Goal: Task Accomplishment & Management: Complete application form

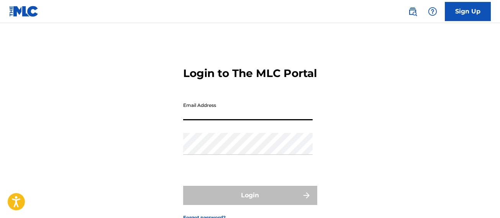
click at [213, 120] on input "Email Address" at bounding box center [248, 110] width 130 height 22
type input "[EMAIL_ADDRESS][DOMAIN_NAME]"
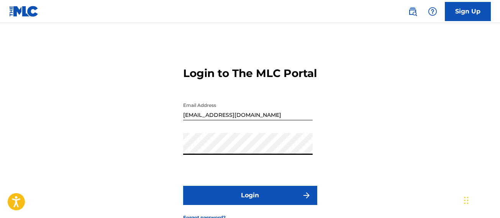
click at [129, 155] on div "Login to The MLC Portal Email Address [EMAIL_ADDRESS][DOMAIN_NAME] Password Log…" at bounding box center [250, 137] width 500 height 191
click at [240, 205] on button "Login" at bounding box center [250, 195] width 134 height 19
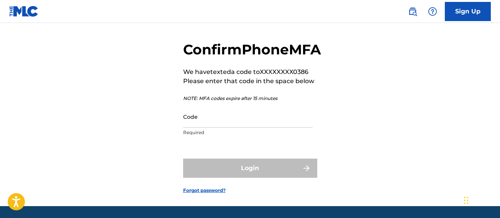
scroll to position [38, 0]
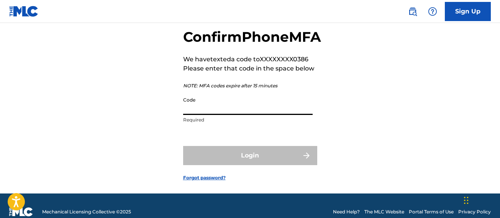
click at [252, 115] on input "Code" at bounding box center [248, 104] width 130 height 22
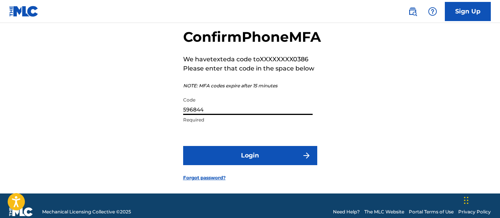
type input "596844"
click at [249, 165] on button "Login" at bounding box center [250, 155] width 134 height 19
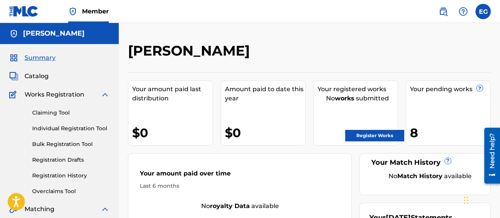
click at [68, 128] on link "Individual Registration Tool" at bounding box center [70, 129] width 77 height 8
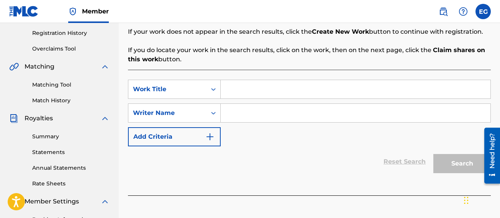
scroll to position [142, 0]
click at [247, 90] on input "Search Form" at bounding box center [356, 90] width 270 height 18
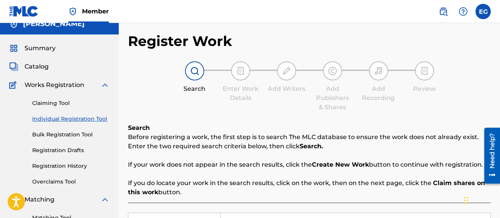
scroll to position [0, 0]
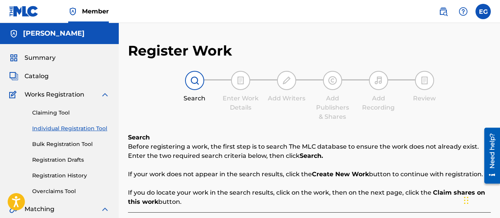
click at [48, 80] on span "Catalog" at bounding box center [37, 76] width 24 height 9
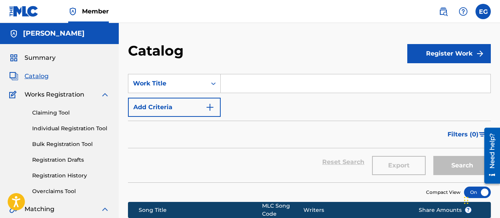
click at [48, 59] on span "Summary" at bounding box center [40, 57] width 31 height 9
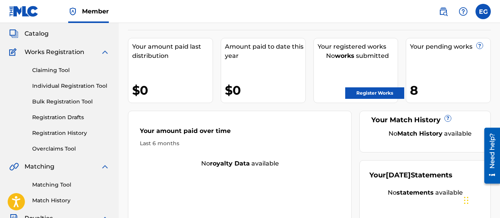
scroll to position [38, 0]
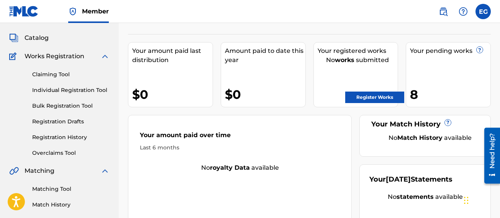
click at [53, 76] on link "Claiming Tool" at bounding box center [70, 75] width 77 height 8
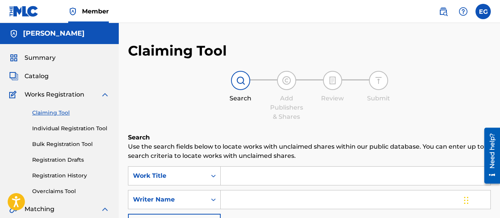
scroll to position [38, 0]
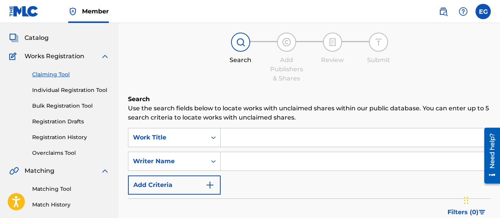
click at [53, 136] on link "Registration History" at bounding box center [70, 137] width 77 height 8
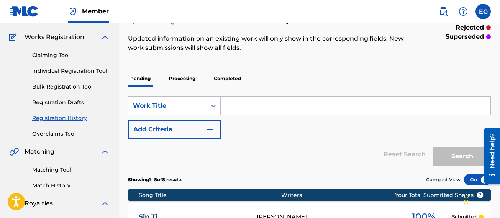
scroll to position [55, 0]
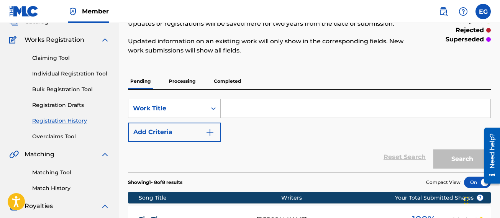
click at [67, 73] on link "Individual Registration Tool" at bounding box center [70, 74] width 77 height 8
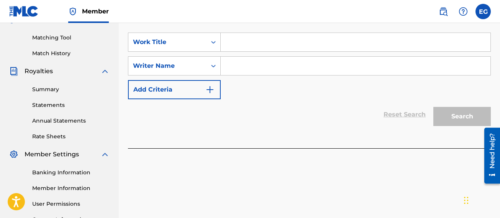
scroll to position [192, 0]
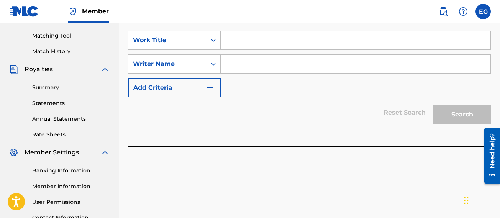
click at [237, 48] on input "Search Form" at bounding box center [356, 40] width 270 height 18
type input "Aquel dia"
click at [242, 61] on input "Search Form" at bounding box center [356, 64] width 270 height 18
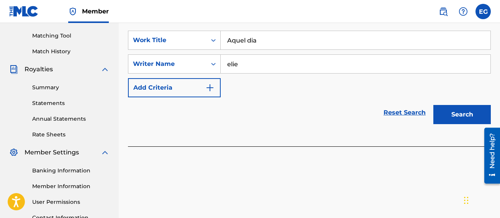
type input "elie"
click at [455, 109] on button "Search" at bounding box center [463, 114] width 58 height 19
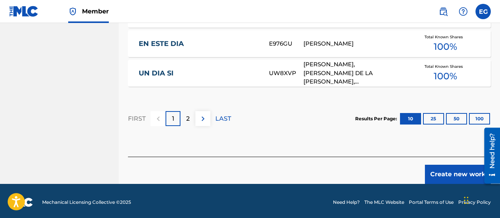
scroll to position [580, 0]
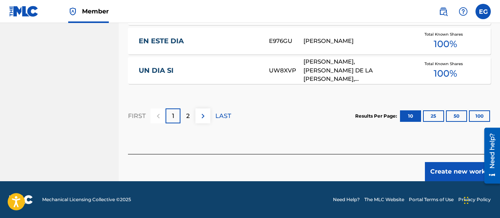
click at [452, 171] on button "Create new work" at bounding box center [458, 171] width 66 height 19
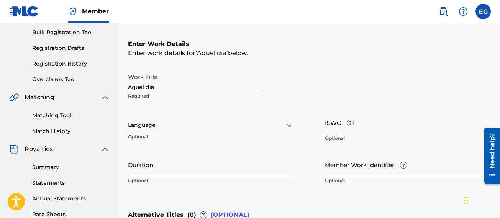
scroll to position [109, 0]
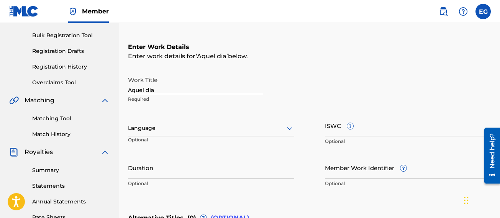
click at [286, 130] on icon at bounding box center [289, 128] width 9 height 9
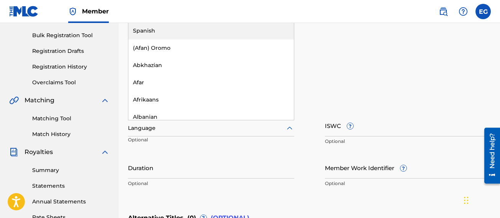
click at [228, 32] on div "Spanish" at bounding box center [211, 30] width 166 height 17
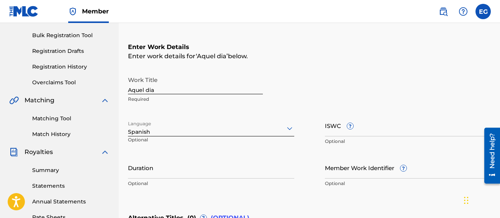
click at [220, 167] on input "Duration" at bounding box center [211, 168] width 166 height 22
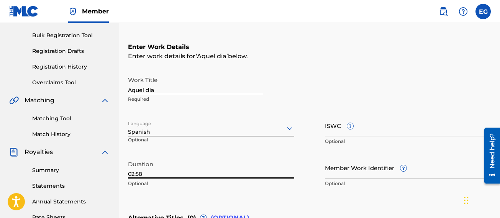
type input "02:58"
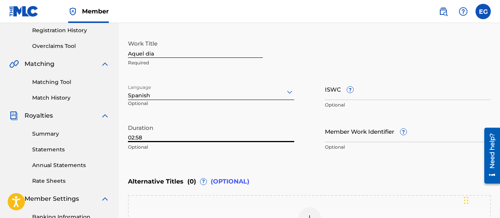
scroll to position [147, 0]
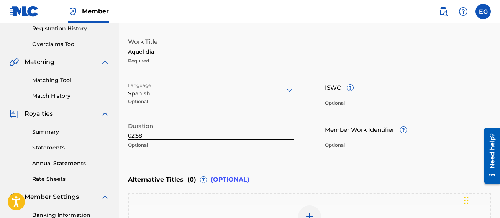
click at [343, 92] on input "ISWC ?" at bounding box center [408, 87] width 166 height 22
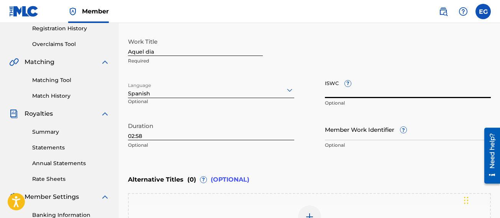
paste input "T3216295404"
type input "T3216295404"
click at [352, 134] on input "Member Work Identifier ?" at bounding box center [408, 129] width 166 height 22
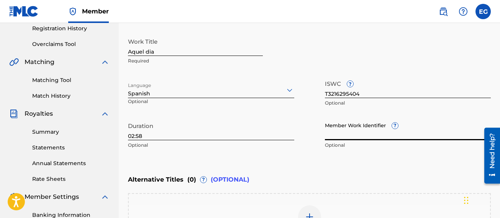
click at [346, 139] on input "Member Work Identifier ?" at bounding box center [408, 129] width 166 height 22
paste input "922026373"
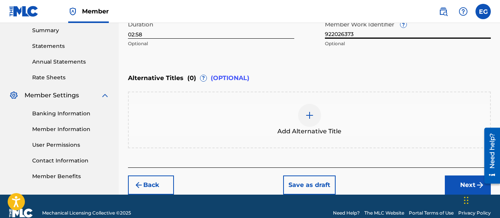
scroll to position [262, 0]
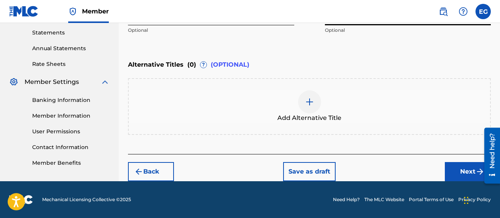
type input "922026373"
click at [451, 170] on button "Next" at bounding box center [468, 171] width 46 height 19
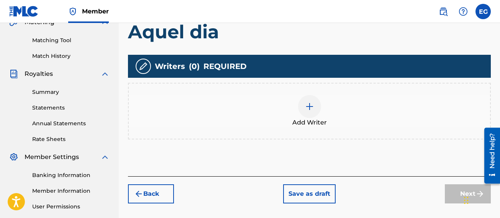
scroll to position [188, 0]
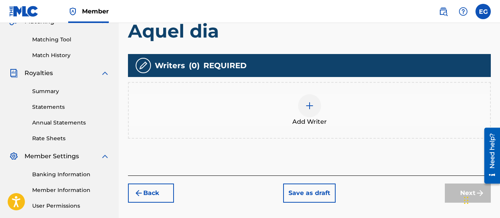
click at [312, 105] on img at bounding box center [309, 105] width 9 height 9
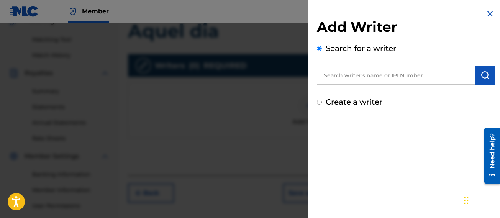
click at [342, 80] on input "text" at bounding box center [396, 75] width 159 height 19
click at [359, 75] on input "text" at bounding box center [396, 75] width 159 height 19
paste input "1093526061"
type input "1093526061"
click at [478, 81] on button "submit" at bounding box center [485, 75] width 19 height 19
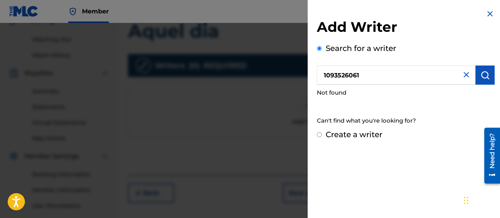
drag, startPoint x: 362, startPoint y: 77, endPoint x: 278, endPoint y: 91, distance: 85.1
click at [279, 96] on div "Add Writer Search for a writer 1093526061 Not found Can't find what you're look…" at bounding box center [250, 120] width 500 height 195
click at [326, 134] on label "Create a writer" at bounding box center [354, 134] width 57 height 9
radio input "true"
click at [322, 134] on input "Create a writer" at bounding box center [319, 134] width 5 height 5
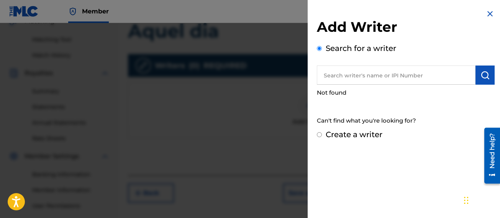
radio input "false"
radio input "true"
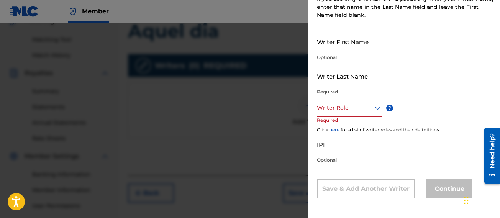
scroll to position [130, 0]
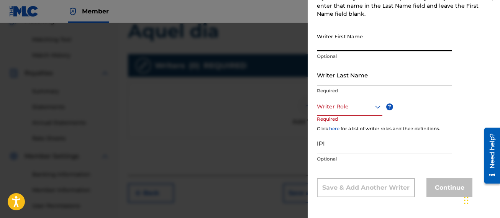
click at [338, 46] on input "Writer First Name" at bounding box center [384, 41] width 135 height 22
type input "[PERSON_NAME]"
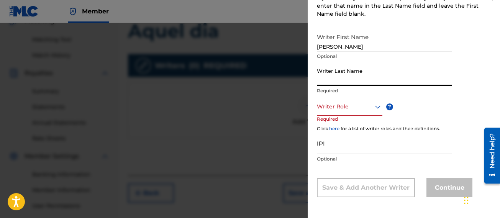
click at [345, 85] on input "Writer Last Name" at bounding box center [384, 75] width 135 height 22
type input "[PERSON_NAME]"
click at [353, 110] on div at bounding box center [350, 107] width 66 height 10
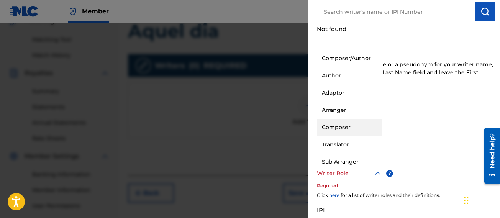
scroll to position [54, 0]
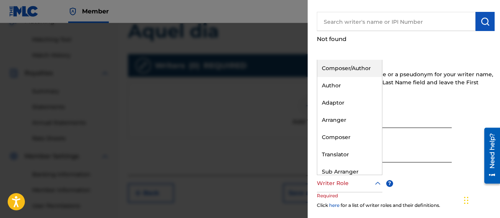
click at [360, 70] on div "Composer/Author" at bounding box center [349, 68] width 65 height 17
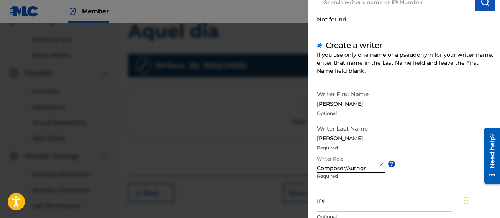
scroll to position [130, 0]
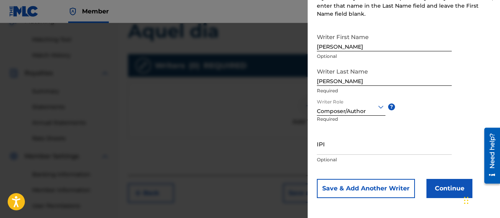
click at [365, 146] on input "IPI" at bounding box center [384, 144] width 135 height 22
paste input "1093526061"
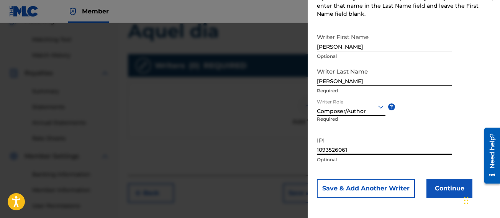
type input "1093526061"
click at [437, 189] on button "Continue" at bounding box center [450, 188] width 46 height 19
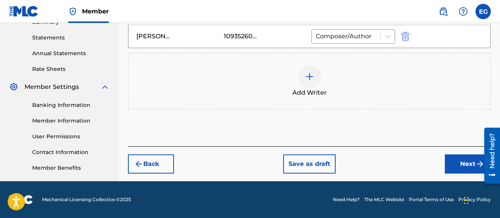
click at [456, 160] on button "Next" at bounding box center [468, 164] width 46 height 19
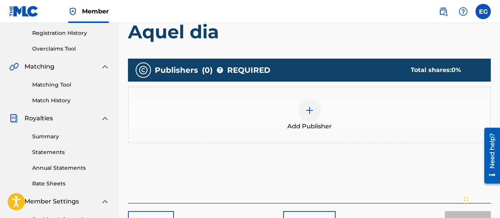
scroll to position [150, 0]
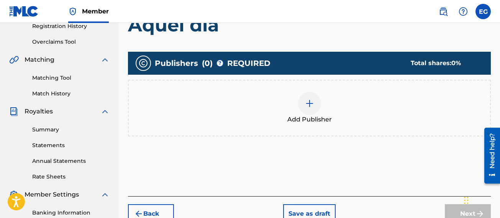
click at [318, 103] on div at bounding box center [309, 103] width 23 height 23
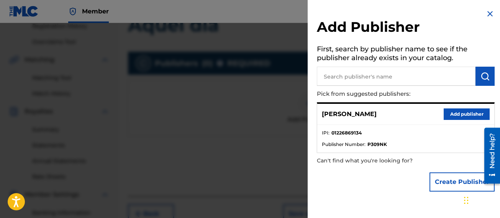
click at [449, 115] on button "Add publisher" at bounding box center [467, 114] width 46 height 12
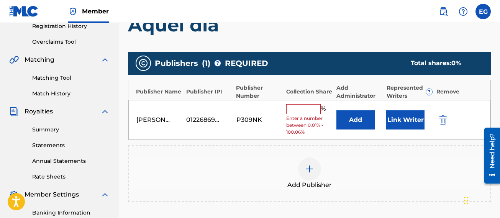
click at [304, 111] on input "text" at bounding box center [303, 109] width 35 height 10
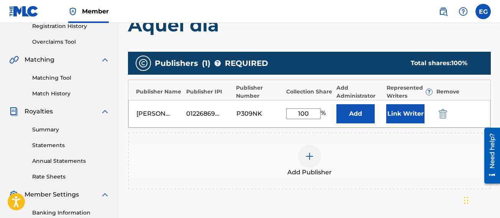
type input "100"
click at [269, 147] on div "Add Publisher" at bounding box center [310, 161] width 362 height 32
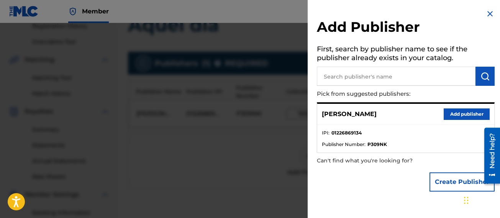
click at [444, 117] on button "Add publisher" at bounding box center [467, 114] width 46 height 12
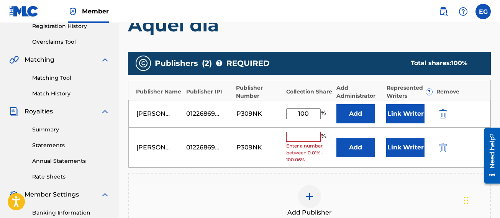
click at [445, 150] on img "submit" at bounding box center [443, 147] width 8 height 9
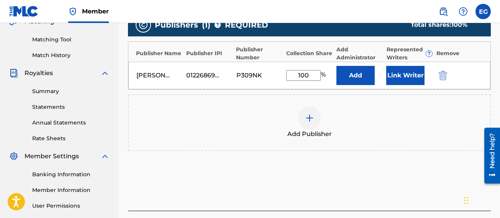
scroll to position [226, 0]
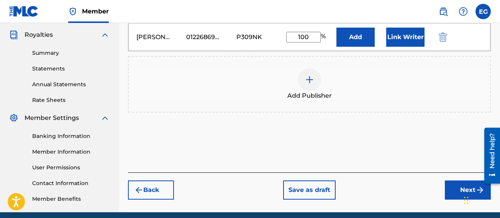
click at [450, 193] on button "Next" at bounding box center [468, 190] width 46 height 19
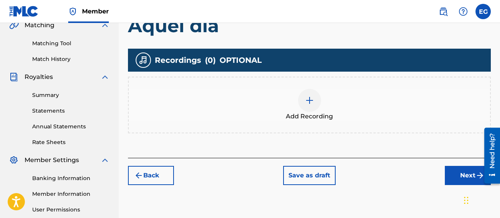
scroll to position [188, 0]
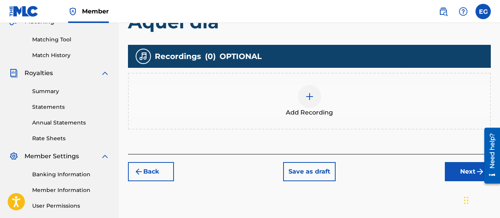
click at [303, 100] on div at bounding box center [309, 96] width 23 height 23
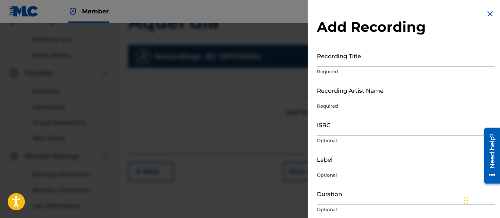
click at [331, 59] on input "Recording Title" at bounding box center [406, 56] width 178 height 22
type input "Aquel dia"
click at [326, 100] on input "Recording Artist Name" at bounding box center [406, 90] width 178 height 22
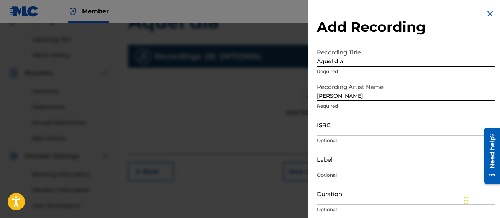
type input "[PERSON_NAME]"
click at [345, 122] on input "ISRC" at bounding box center [406, 125] width 178 height 22
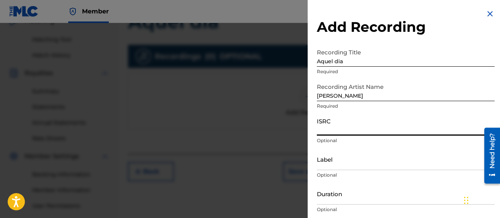
click at [338, 128] on input "ISRC" at bounding box center [406, 125] width 178 height 22
paste input "QZXYG2307125"
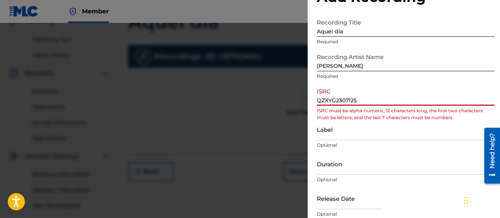
scroll to position [38, 0]
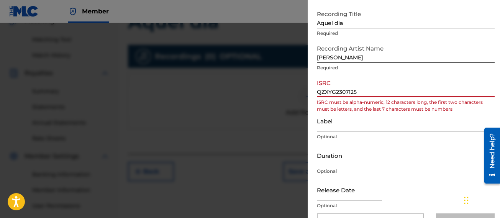
type input "QZXYG2307125"
click at [395, 122] on input "Label" at bounding box center [406, 121] width 178 height 22
drag, startPoint x: 359, startPoint y: 91, endPoint x: 304, endPoint y: 89, distance: 55.2
click at [304, 89] on div "Add Recording Recording Title Aquel dia Required Recording Artist Name [PERSON_…" at bounding box center [250, 120] width 500 height 195
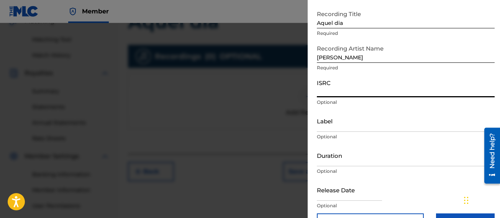
click at [352, 91] on input "ISRC" at bounding box center [406, 87] width 178 height 22
paste input "QZXYG2307125"
type input "QZXYG2307125"
click at [365, 112] on input "Label" at bounding box center [406, 121] width 178 height 22
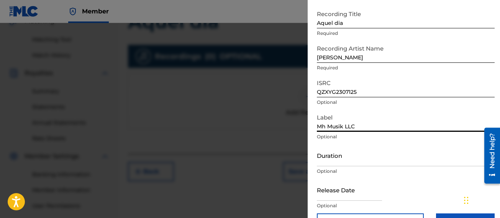
type input "Mh Musik LLC"
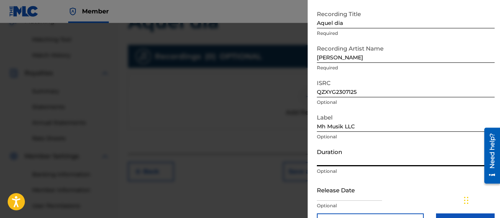
click at [354, 165] on input "Duration" at bounding box center [406, 156] width 178 height 22
type input "02:58"
click at [340, 196] on input "text" at bounding box center [349, 190] width 65 height 22
select select "7"
select select "2025"
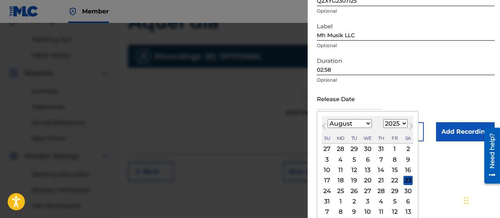
scroll to position [134, 0]
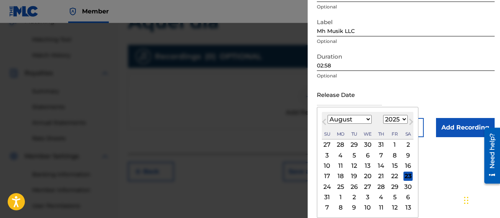
click at [356, 120] on select "January February March April May June July August September October November De…" at bounding box center [350, 119] width 44 height 9
select select "9"
click at [328, 124] on select "January February March April May June July August September October November De…" at bounding box center [350, 119] width 44 height 9
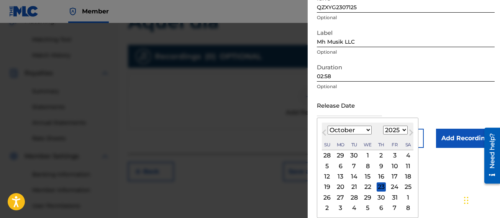
scroll to position [123, 0]
click at [390, 132] on select "1899 1900 1901 1902 1903 1904 1905 1906 1907 1908 1909 1910 1911 1912 1913 1914…" at bounding box center [395, 130] width 25 height 9
select select "2003"
click at [383, 126] on select "1899 1900 1901 1902 1903 1904 1905 1906 1907 1908 1909 1910 1911 1912 1913 1914…" at bounding box center [395, 130] width 25 height 9
click at [406, 174] on div "18" at bounding box center [408, 176] width 9 height 9
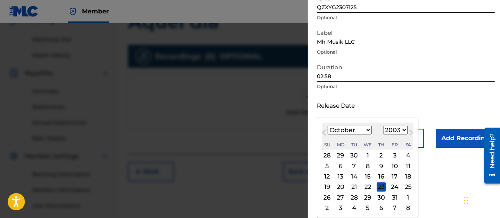
type input "[DATE]"
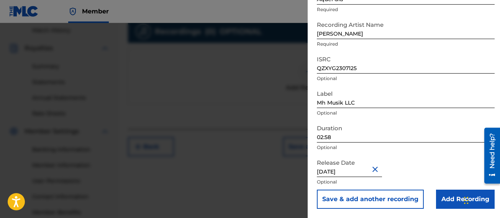
scroll to position [226, 0]
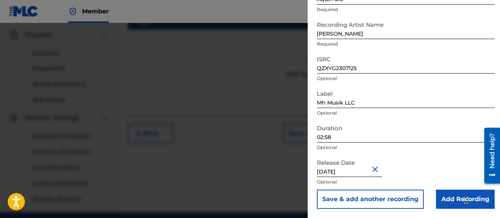
click at [455, 195] on input "Add Recording" at bounding box center [465, 199] width 59 height 19
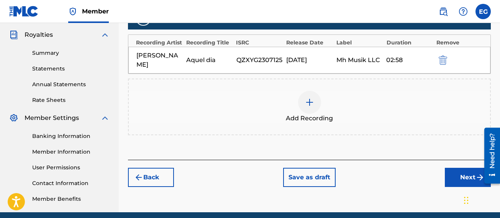
click at [461, 169] on button "Next" at bounding box center [468, 177] width 46 height 19
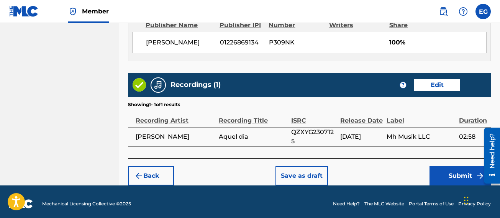
scroll to position [449, 0]
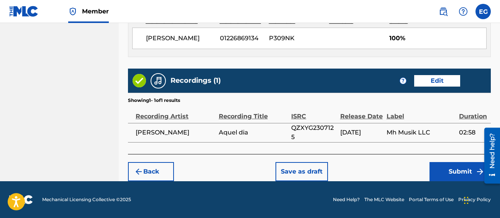
click at [454, 170] on button "Submit" at bounding box center [460, 171] width 61 height 19
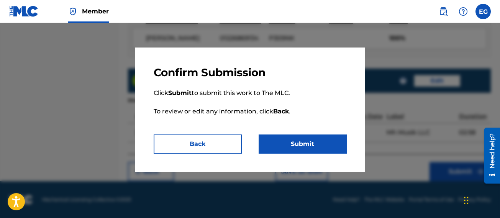
click at [325, 143] on button "Submit" at bounding box center [303, 144] width 88 height 19
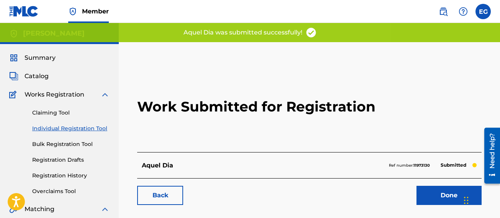
click at [444, 194] on link "Done" at bounding box center [449, 195] width 65 height 19
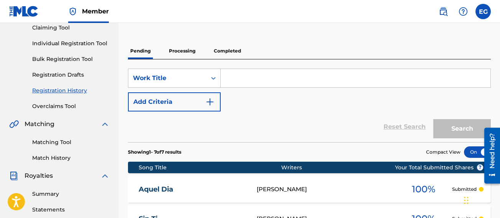
scroll to position [84, 0]
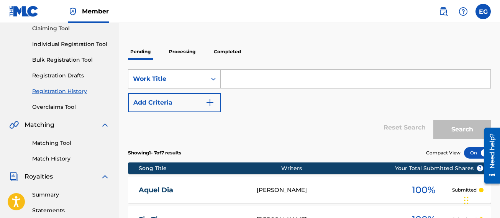
click at [72, 45] on link "Individual Registration Tool" at bounding box center [70, 44] width 77 height 8
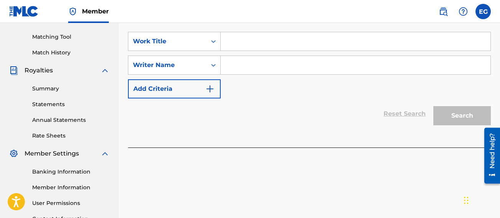
scroll to position [192, 0]
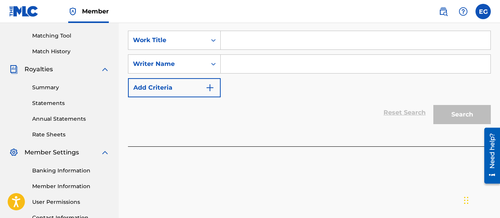
click at [272, 48] on input "Search Form" at bounding box center [356, 40] width 270 height 18
type input "A"
click at [255, 41] on input "Te" at bounding box center [356, 40] width 270 height 18
type input "Te agradezco"
click at [255, 62] on input "Search Form" at bounding box center [356, 64] width 270 height 18
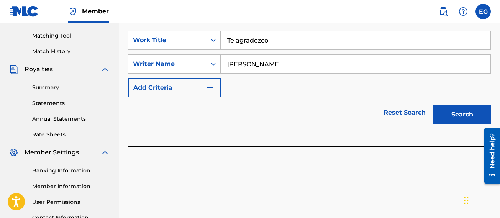
type input "[PERSON_NAME]"
click at [462, 110] on button "Search" at bounding box center [463, 114] width 58 height 19
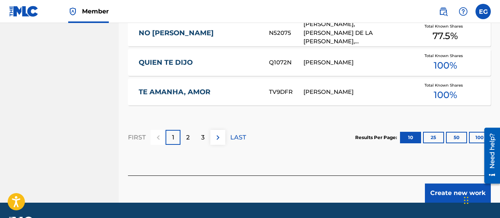
scroll to position [580, 0]
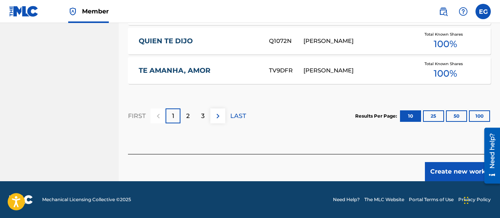
click at [469, 173] on button "Create new work" at bounding box center [458, 171] width 66 height 19
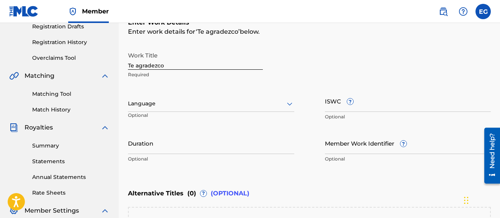
scroll to position [147, 0]
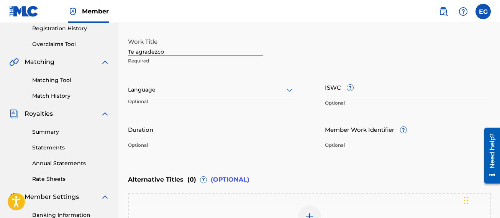
click at [183, 86] on div at bounding box center [211, 90] width 166 height 10
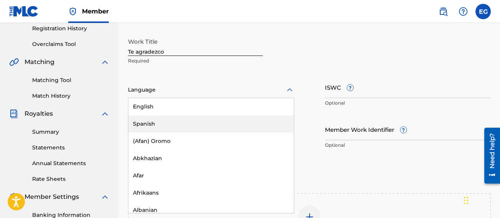
click at [179, 120] on div "Spanish" at bounding box center [211, 123] width 166 height 17
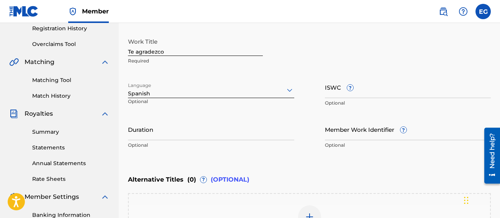
click at [173, 130] on input "Duration" at bounding box center [211, 129] width 166 height 22
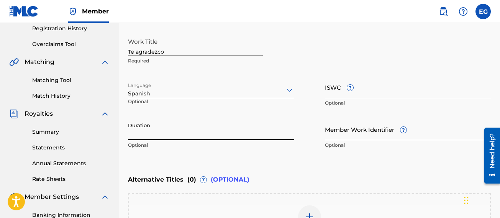
click at [167, 130] on input "Duration" at bounding box center [211, 129] width 166 height 22
type input "02:45"
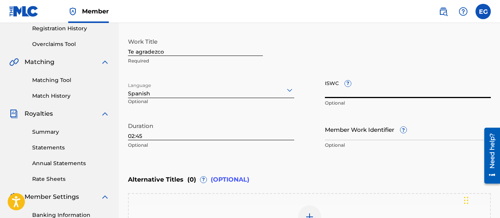
click at [347, 98] on input "ISWC ?" at bounding box center [408, 87] width 166 height 22
click at [332, 92] on input "ISWC ?" at bounding box center [408, 87] width 166 height 22
paste input "T3217639033"
type input "T3217639033"
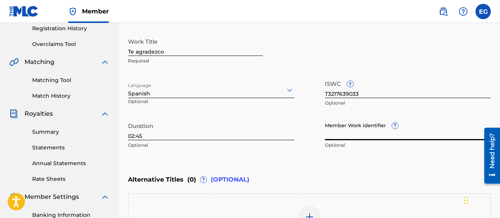
click at [345, 138] on input "Member Work Identifier ?" at bounding box center [408, 129] width 166 height 22
click at [334, 134] on input "Member Work Identifier ?" at bounding box center [408, 129] width 166 height 22
paste input "922115325"
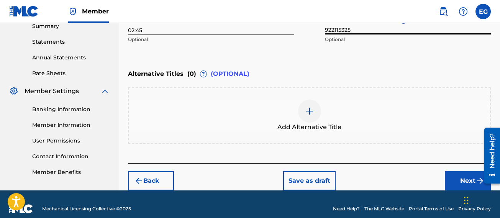
scroll to position [262, 0]
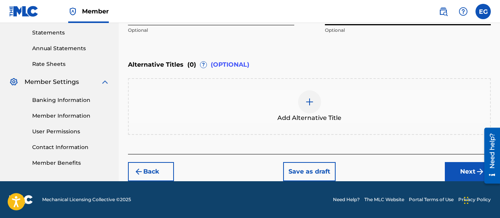
type input "922115325"
click at [461, 174] on button "Next" at bounding box center [468, 171] width 46 height 19
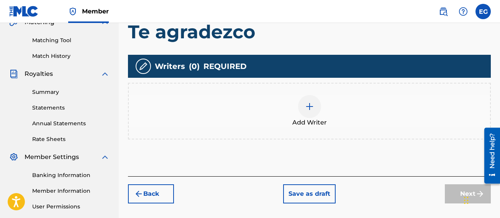
scroll to position [188, 0]
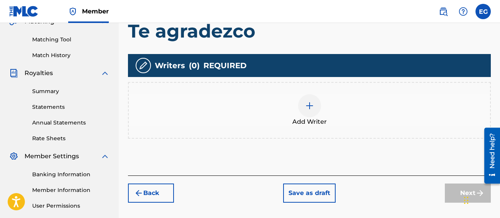
click at [314, 109] on div at bounding box center [309, 105] width 23 height 23
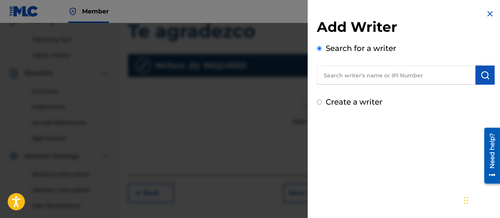
click at [359, 74] on input "text" at bounding box center [396, 75] width 159 height 19
click at [316, 103] on div "Add Writer Search for a writer Create a writer" at bounding box center [406, 58] width 196 height 117
click at [319, 102] on input "Create a writer" at bounding box center [319, 102] width 5 height 5
radio input "false"
radio input "true"
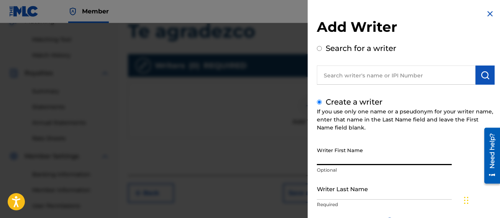
click at [335, 164] on input "Writer First Name" at bounding box center [384, 154] width 135 height 22
type input "[PERSON_NAME]"
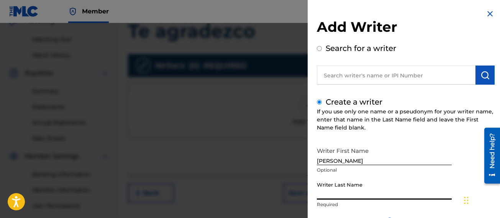
click at [345, 197] on input "Writer Last Name" at bounding box center [384, 189] width 135 height 22
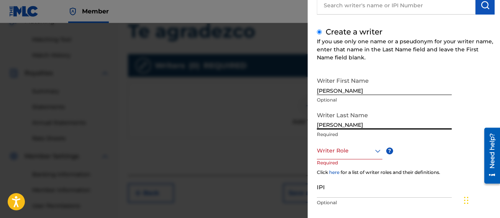
scroll to position [77, 0]
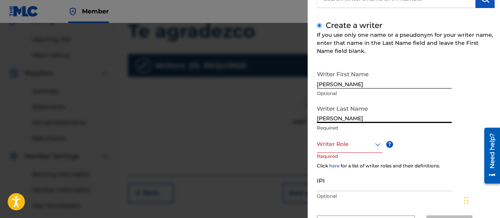
type input "[PERSON_NAME]"
click at [376, 140] on icon at bounding box center [377, 144] width 9 height 9
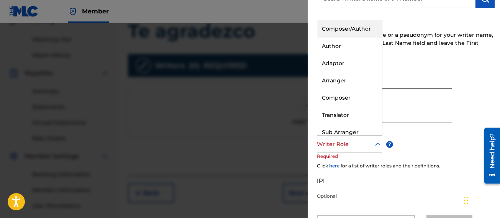
click at [339, 28] on div "Composer/Author" at bounding box center [349, 28] width 65 height 17
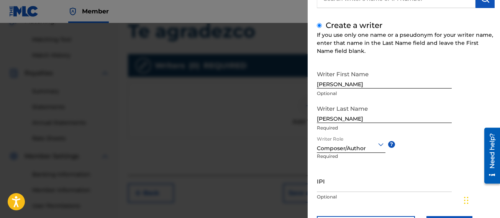
scroll to position [115, 0]
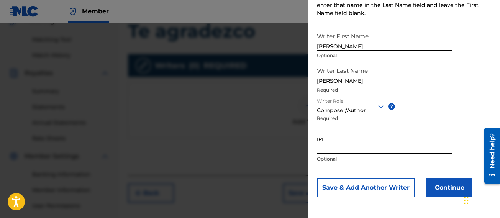
click at [336, 144] on input "IPI" at bounding box center [384, 143] width 135 height 22
drag, startPoint x: 325, startPoint y: 145, endPoint x: 327, endPoint y: 149, distance: 3.9
click at [327, 149] on input "IPI" at bounding box center [384, 143] width 135 height 22
paste input "1093526061"
type input "1093526061"
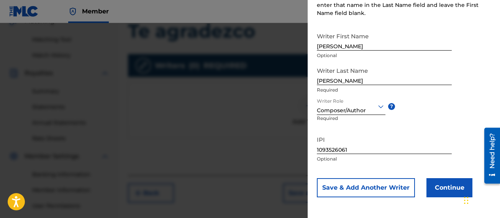
click at [445, 187] on button "Continue" at bounding box center [450, 187] width 46 height 19
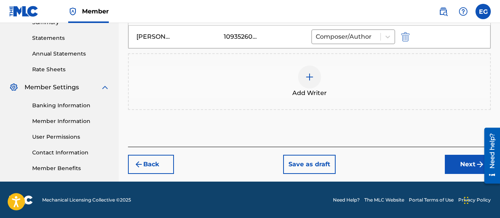
scroll to position [257, 0]
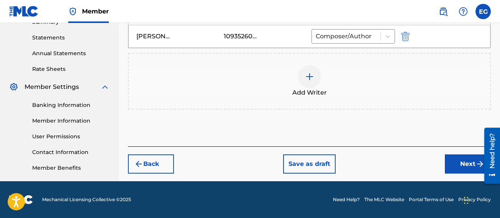
click at [452, 159] on button "Next" at bounding box center [468, 164] width 46 height 19
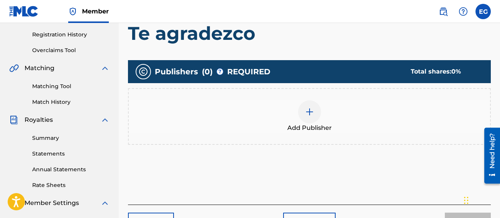
scroll to position [150, 0]
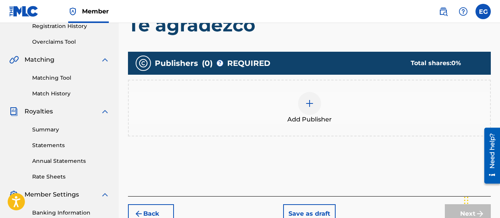
click at [314, 107] on img at bounding box center [309, 103] width 9 height 9
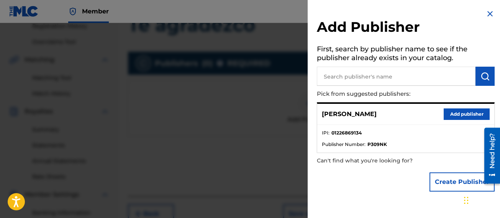
click at [453, 115] on button "Add publisher" at bounding box center [467, 114] width 46 height 12
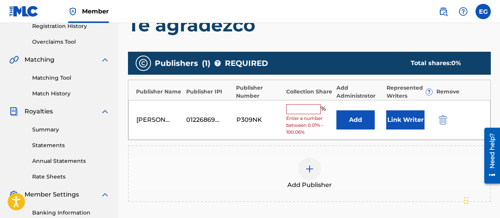
click at [310, 109] on input "text" at bounding box center [303, 109] width 35 height 10
type input "100"
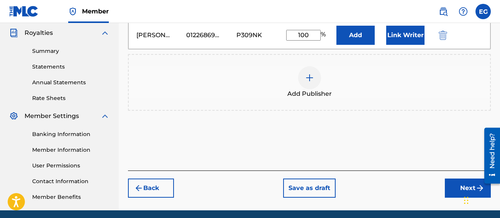
scroll to position [257, 0]
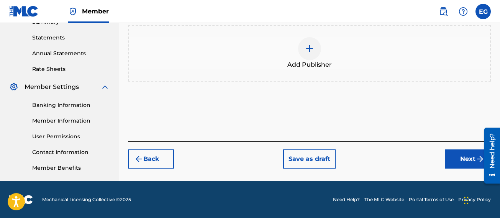
click at [454, 155] on button "Next" at bounding box center [468, 159] width 46 height 19
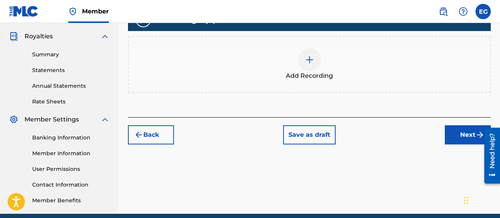
scroll to position [226, 0]
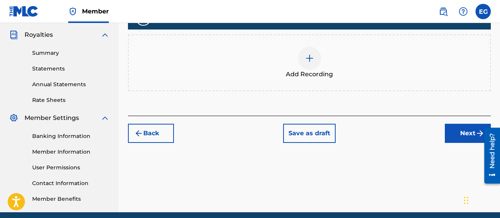
click at [306, 62] on img at bounding box center [309, 58] width 9 height 9
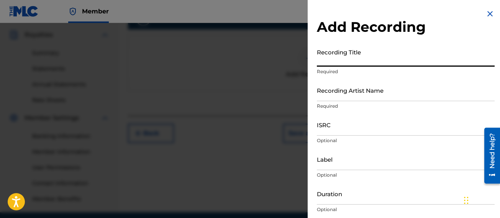
click at [325, 59] on input "Recording Title" at bounding box center [406, 56] width 178 height 22
type input "Te agradezco"
click at [361, 98] on input "Recording Artist Name" at bounding box center [406, 90] width 178 height 22
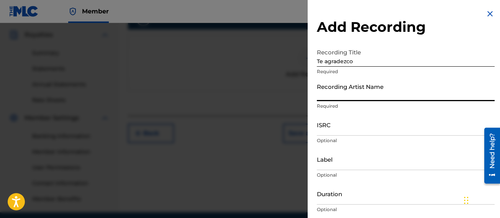
type input "[PERSON_NAME]"
click at [349, 131] on input "ISRC" at bounding box center [406, 125] width 178 height 22
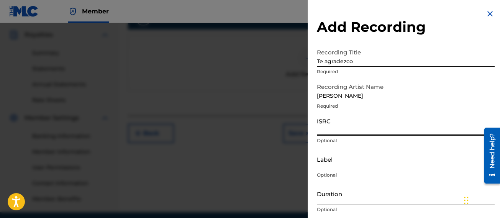
click at [336, 131] on input "ISRC" at bounding box center [406, 125] width 178 height 22
paste input "QZXYG2307204"
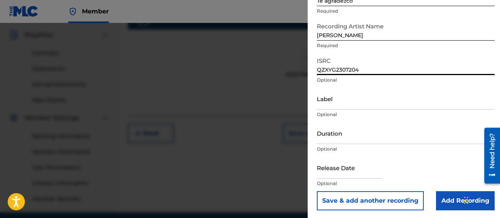
scroll to position [62, 0]
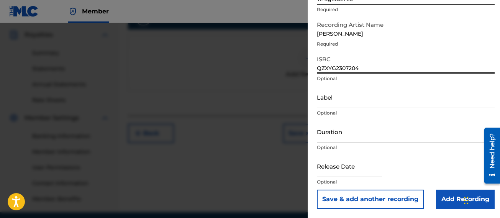
type input "QZXYG2307204"
click at [356, 104] on input "Label" at bounding box center [406, 97] width 178 height 22
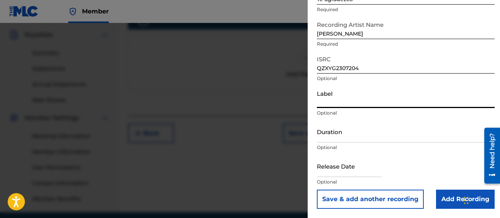
type input "Mh Musik LLC"
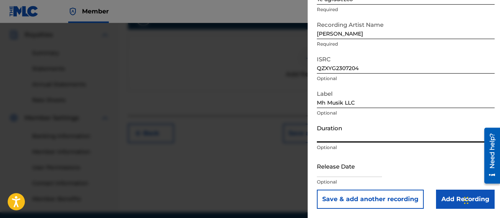
click at [348, 138] on input "Duration" at bounding box center [406, 132] width 178 height 22
drag, startPoint x: 349, startPoint y: 138, endPoint x: 326, endPoint y: 138, distance: 23.4
click at [326, 138] on input "02:58" at bounding box center [406, 132] width 178 height 22
type input "02:45"
click at [352, 152] on div "Duration 02:45 Optional" at bounding box center [406, 138] width 178 height 35
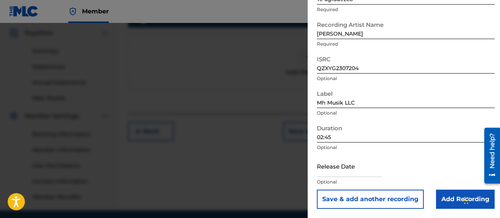
scroll to position [257, 0]
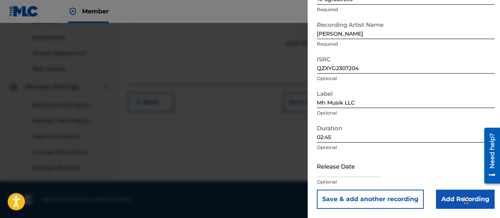
drag, startPoint x: 357, startPoint y: 171, endPoint x: 338, endPoint y: 137, distance: 39.3
click at [357, 170] on input "text" at bounding box center [349, 166] width 65 height 22
select select "7"
select select "2025"
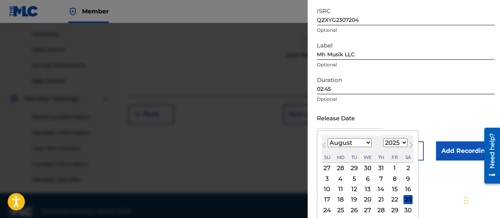
scroll to position [134, 0]
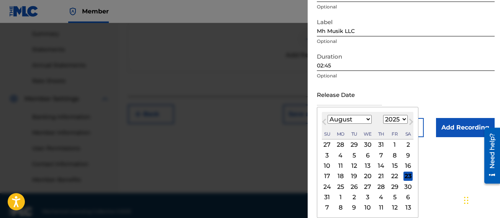
click at [361, 115] on select "January February March April May June July August September October November De…" at bounding box center [350, 119] width 44 height 9
select select "9"
click at [328, 124] on select "January February March April May June July August September October November De…" at bounding box center [350, 119] width 44 height 9
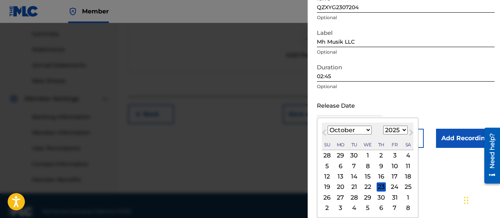
click at [386, 128] on select "1899 1900 1901 1902 1903 1904 1905 1906 1907 1908 1909 1910 1911 1912 1913 1914…" at bounding box center [395, 130] width 25 height 9
select select "2003"
click at [383, 126] on select "1899 1900 1901 1902 1903 1904 1905 1906 1907 1908 1909 1910 1911 1912 1913 1914…" at bounding box center [395, 130] width 25 height 9
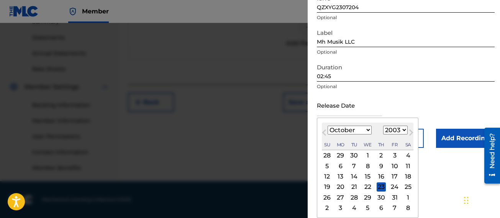
click at [408, 186] on div "25" at bounding box center [408, 186] width 9 height 9
type input "[DATE]"
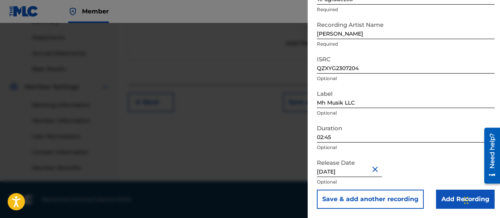
scroll to position [62, 0]
click at [443, 201] on input "Add Recording" at bounding box center [465, 199] width 59 height 19
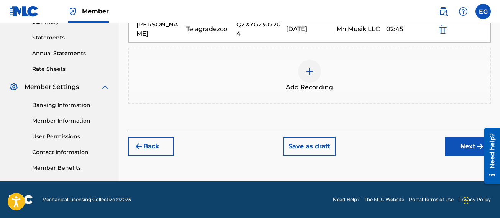
click at [452, 141] on button "Next" at bounding box center [468, 146] width 46 height 19
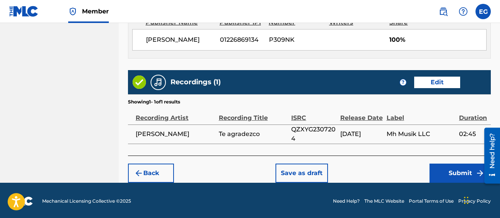
scroll to position [449, 0]
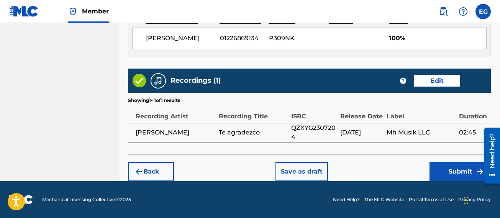
click at [454, 174] on button "Submit" at bounding box center [460, 171] width 61 height 19
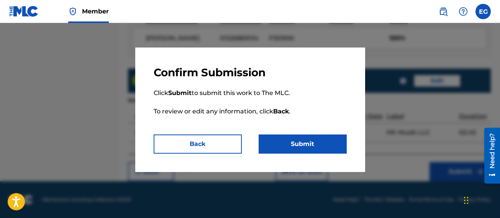
click at [310, 140] on button "Submit" at bounding box center [303, 144] width 88 height 19
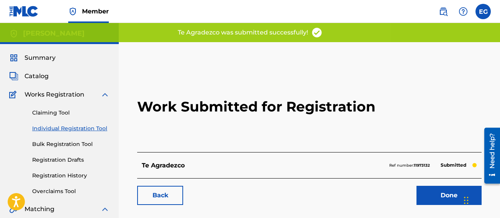
click at [434, 197] on link "Done" at bounding box center [449, 195] width 65 height 19
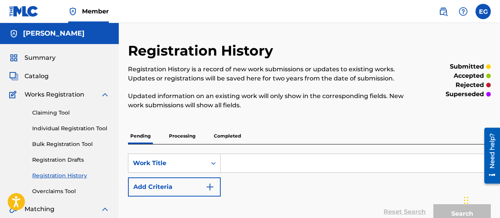
click at [67, 173] on link "Registration History" at bounding box center [70, 176] width 77 height 8
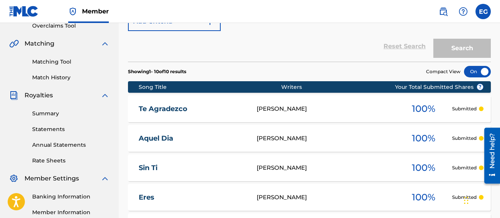
scroll to position [152, 0]
